Goal: Information Seeking & Learning: Learn about a topic

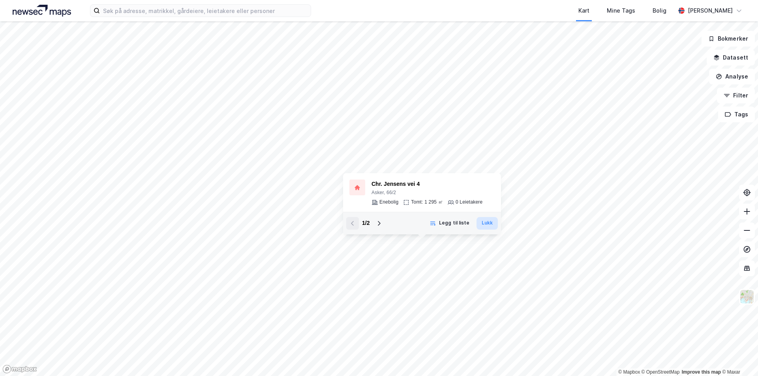
click at [487, 227] on button "Lukk" at bounding box center [487, 223] width 21 height 13
click at [487, 221] on button "Lukk" at bounding box center [487, 223] width 21 height 13
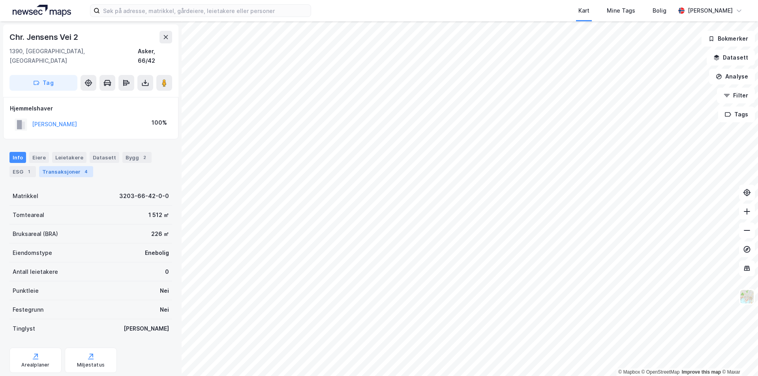
click at [58, 166] on div "Transaksjoner 4" at bounding box center [66, 171] width 54 height 11
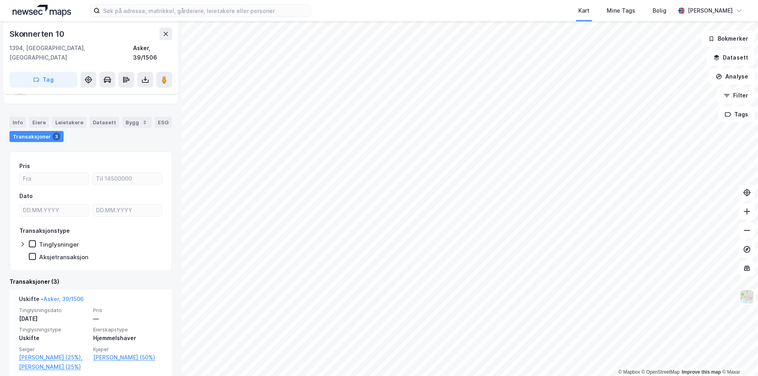
scroll to position [79, 0]
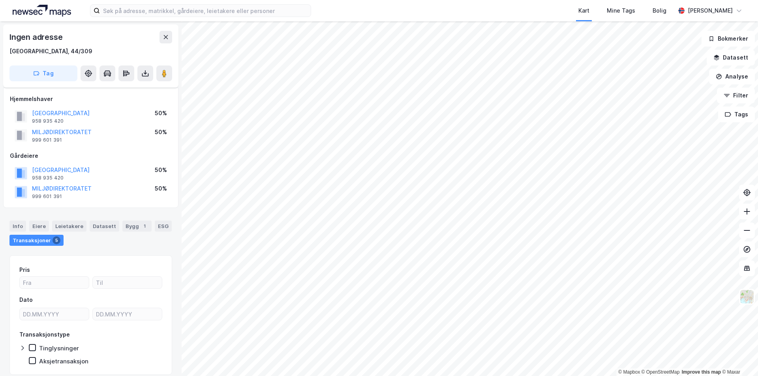
scroll to position [27, 0]
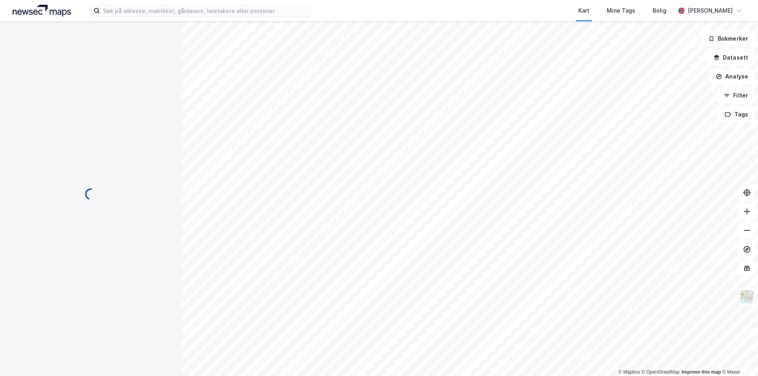
scroll to position [1, 0]
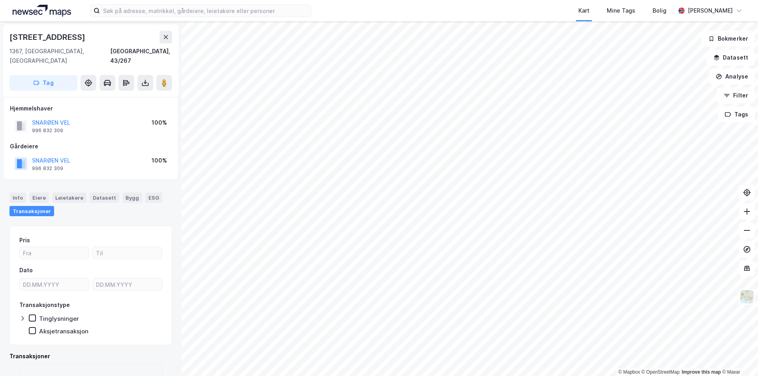
scroll to position [1, 0]
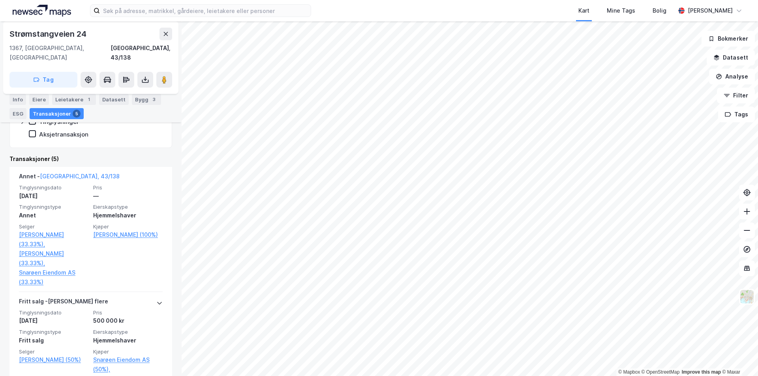
scroll to position [197, 0]
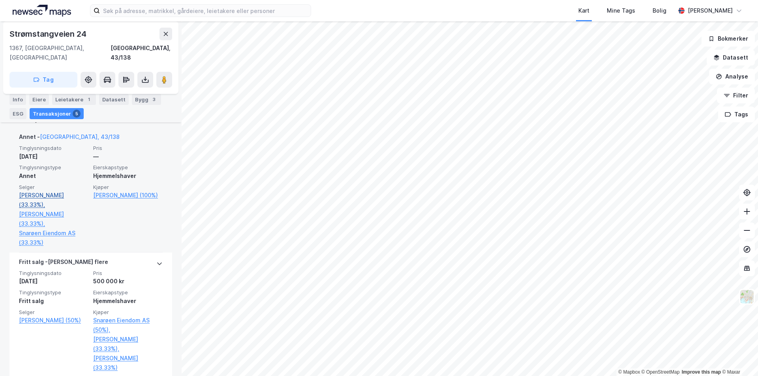
click at [78, 191] on link "[PERSON_NAME] (33.33%)," at bounding box center [54, 200] width 70 height 19
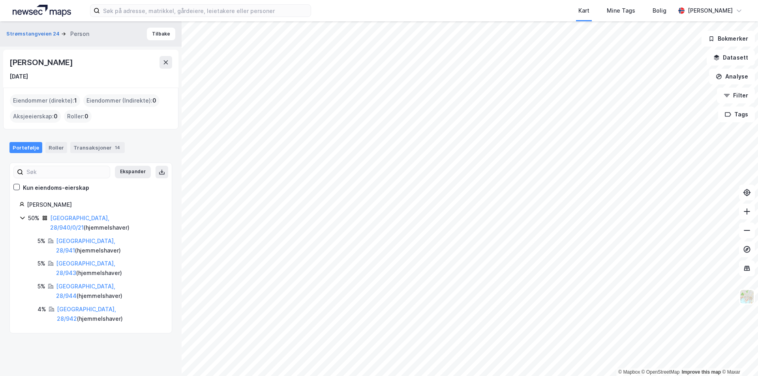
drag, startPoint x: 108, startPoint y: 65, endPoint x: 11, endPoint y: 63, distance: 97.2
click at [11, 63] on div "[PERSON_NAME]" at bounding box center [90, 62] width 163 height 13
copy div "[PERSON_NAME]"
click at [32, 34] on button "Strømstangveien 24" at bounding box center [33, 34] width 55 height 8
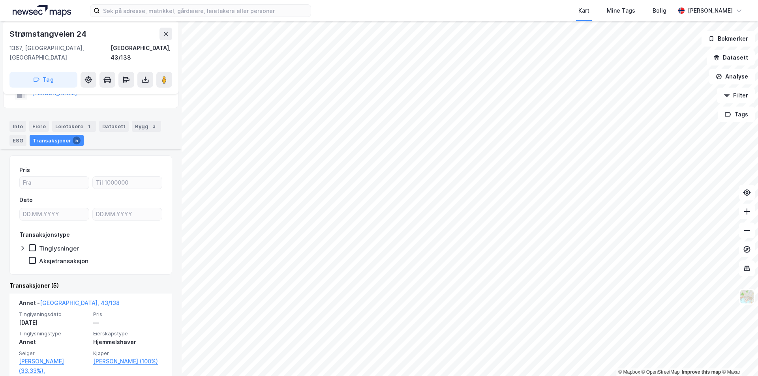
scroll to position [118, 0]
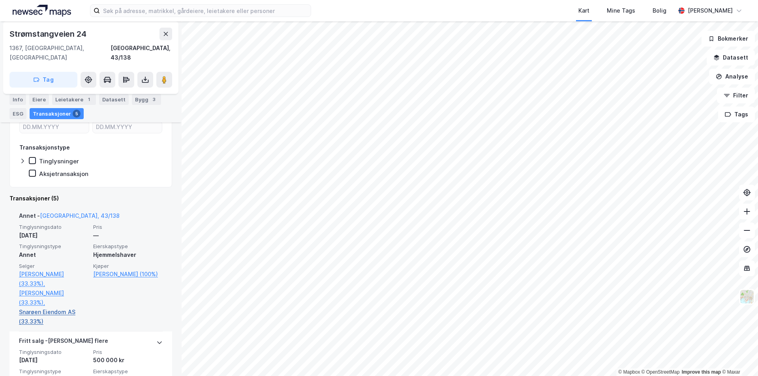
click at [51, 308] on link "Snarøen Eiendom AS (33.33%)" at bounding box center [54, 317] width 70 height 19
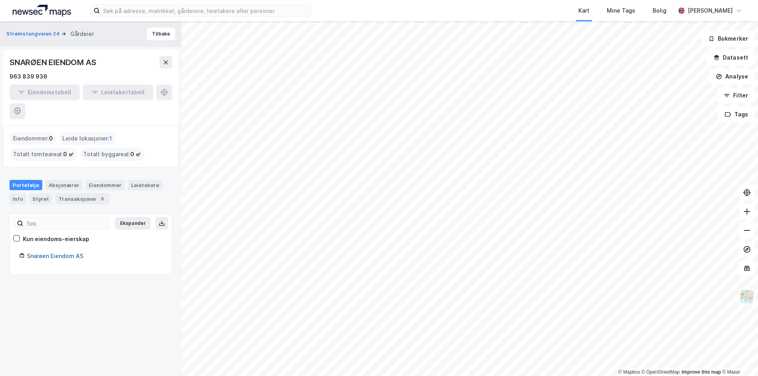
click at [49, 253] on link "Snarøen Eiendom AS" at bounding box center [55, 256] width 56 height 7
click at [27, 34] on button "Strømstangveien 24" at bounding box center [33, 34] width 55 height 8
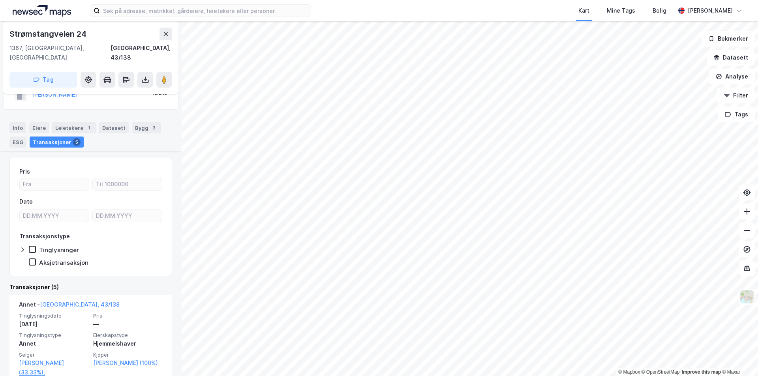
scroll to position [158, 0]
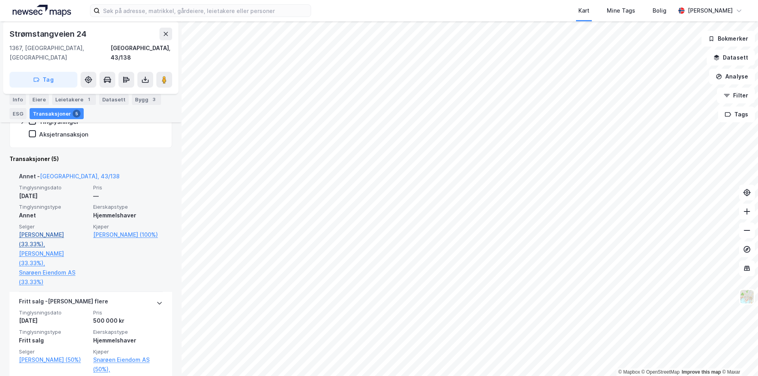
click at [73, 230] on link "[PERSON_NAME] (33.33%)," at bounding box center [54, 239] width 70 height 19
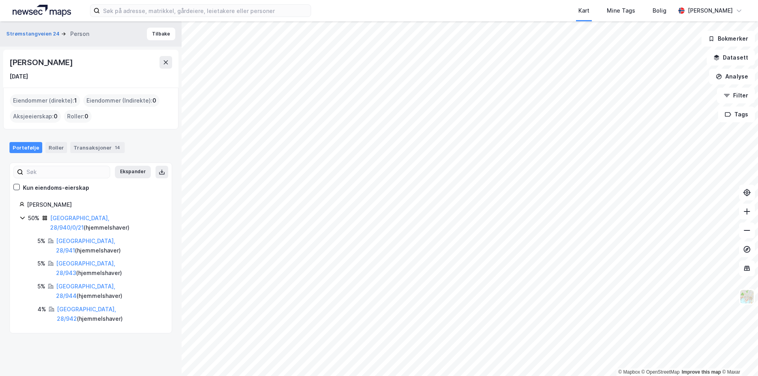
drag, startPoint x: 105, startPoint y: 64, endPoint x: 0, endPoint y: 63, distance: 105.5
click at [0, 63] on div "Strømstangveien 24 Person Tilbake [PERSON_NAME] [DATE] Eiendommer (direkte) : 1…" at bounding box center [91, 198] width 182 height 355
copy div "[PERSON_NAME]"
